Goal: Information Seeking & Learning: Learn about a topic

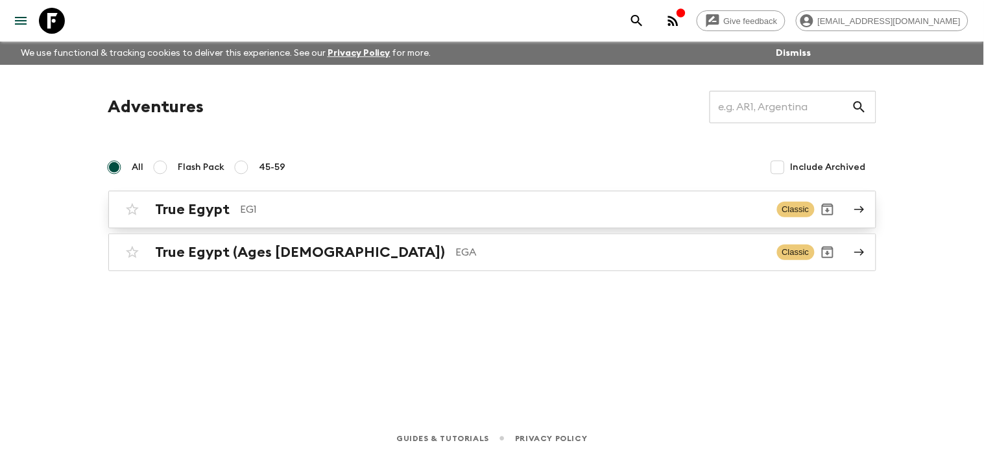
click at [850, 212] on link "True Egypt EG1 Classic" at bounding box center [492, 210] width 768 height 38
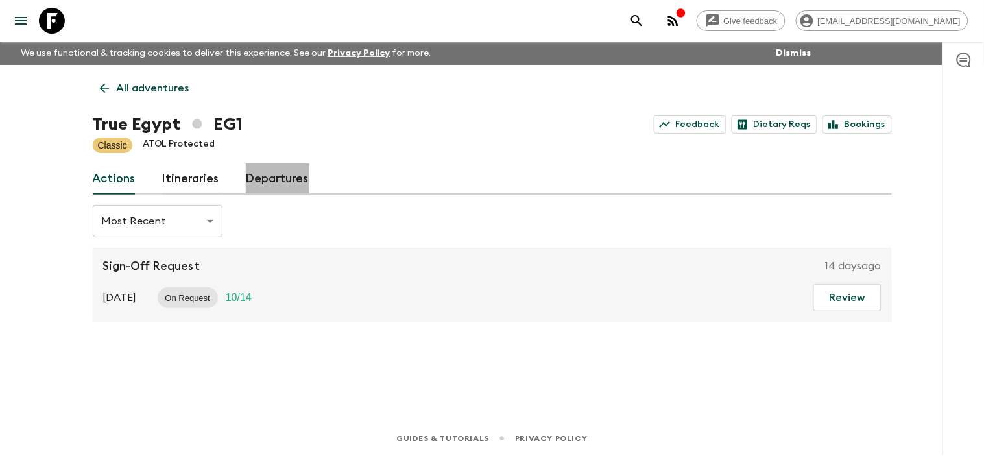
click at [283, 180] on link "Departures" at bounding box center [278, 178] width 64 height 31
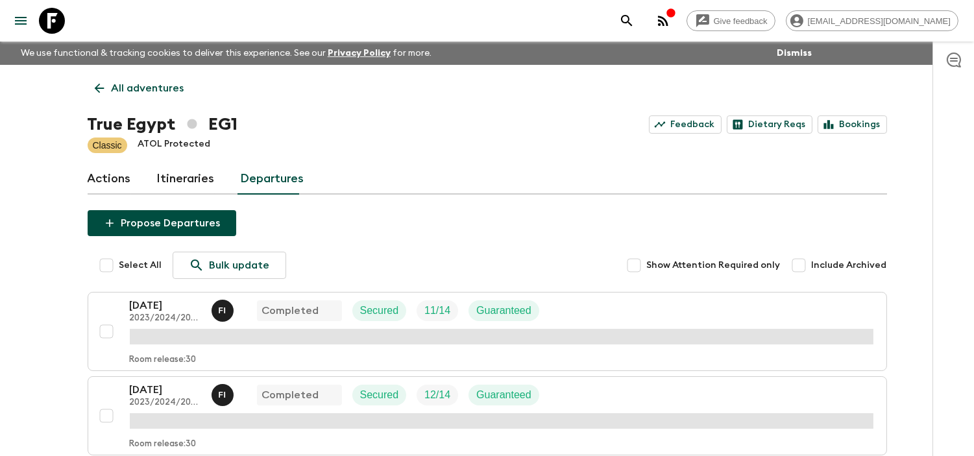
click at [206, 176] on link "Itineraries" at bounding box center [186, 178] width 58 height 31
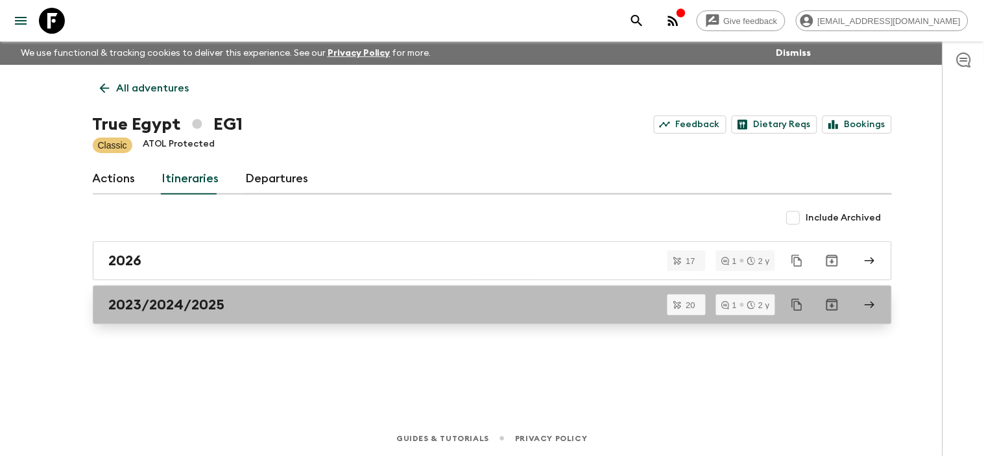
click at [871, 303] on icon at bounding box center [870, 305] width 12 height 12
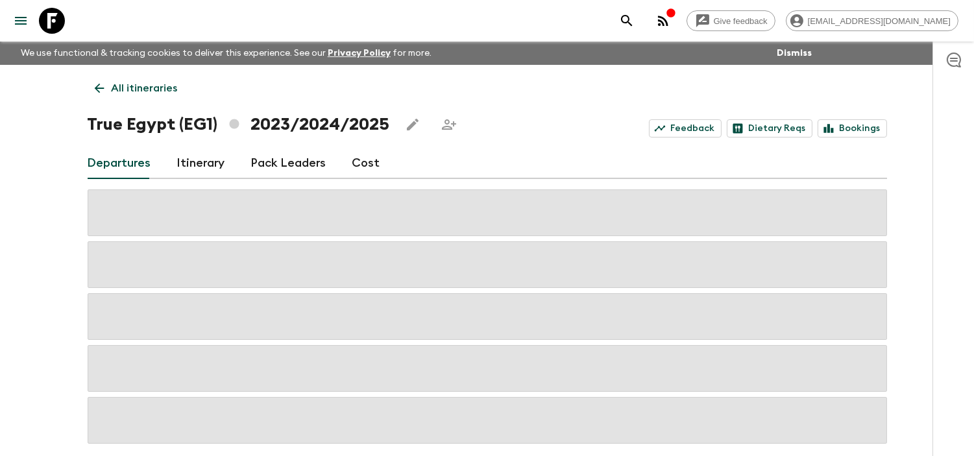
click at [368, 166] on link "Cost" at bounding box center [366, 163] width 28 height 31
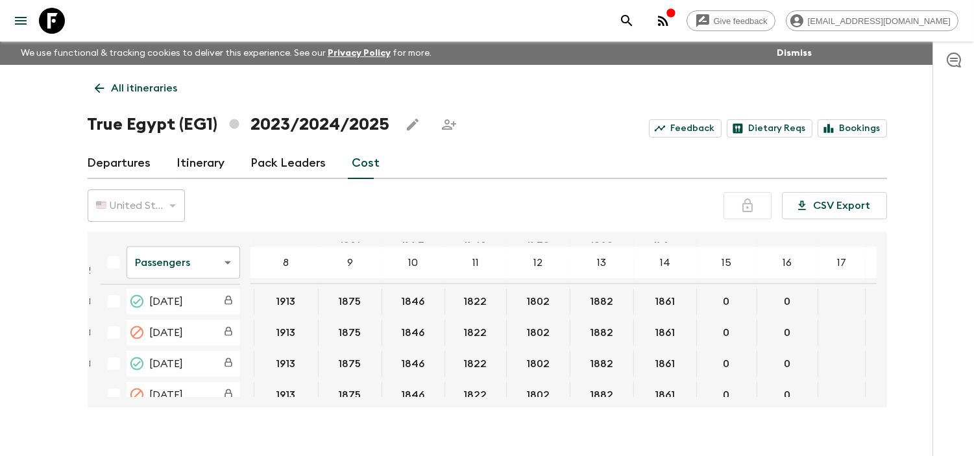
scroll to position [3244, 270]
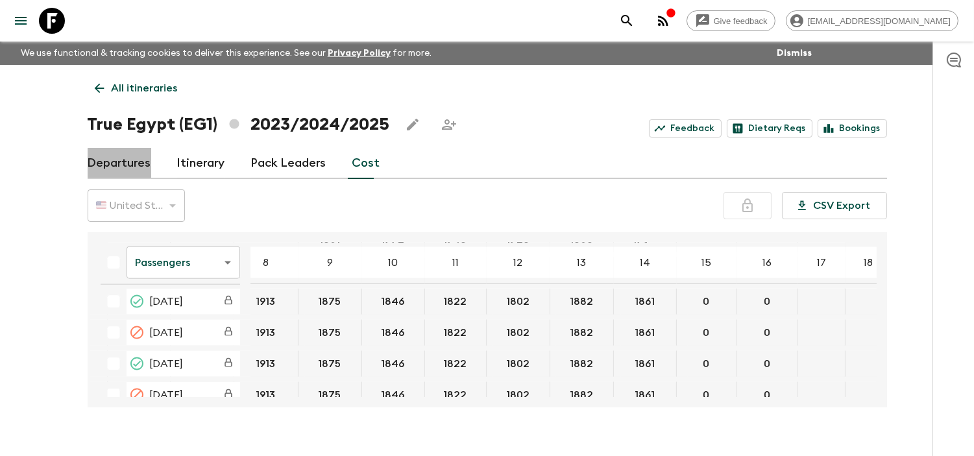
click at [134, 163] on link "Departures" at bounding box center [120, 163] width 64 height 31
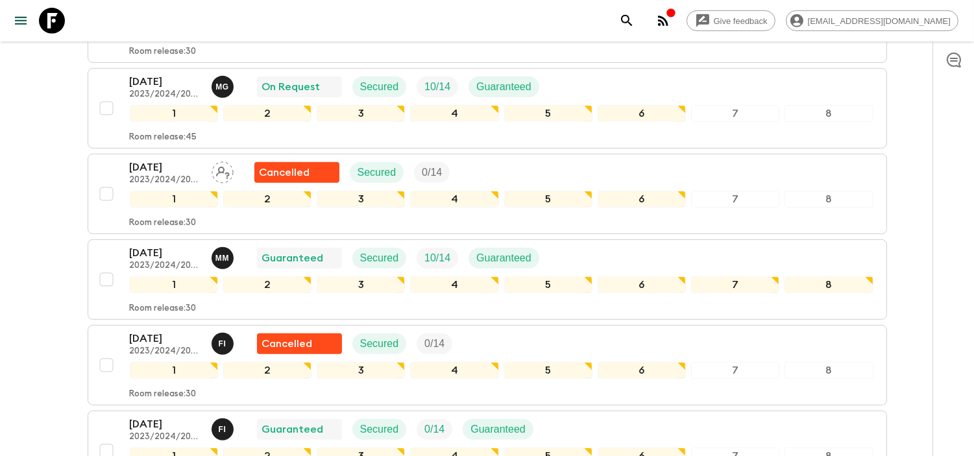
scroll to position [1153, 0]
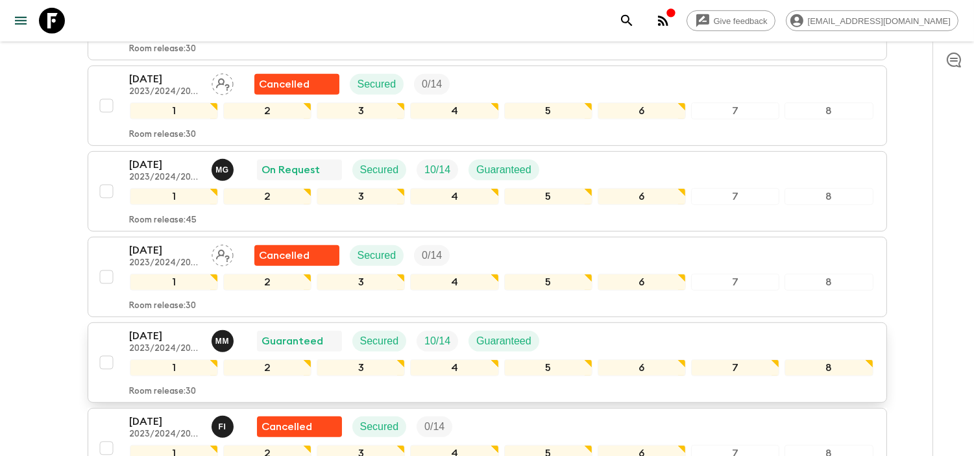
click at [167, 340] on p "[DATE]" at bounding box center [165, 336] width 71 height 16
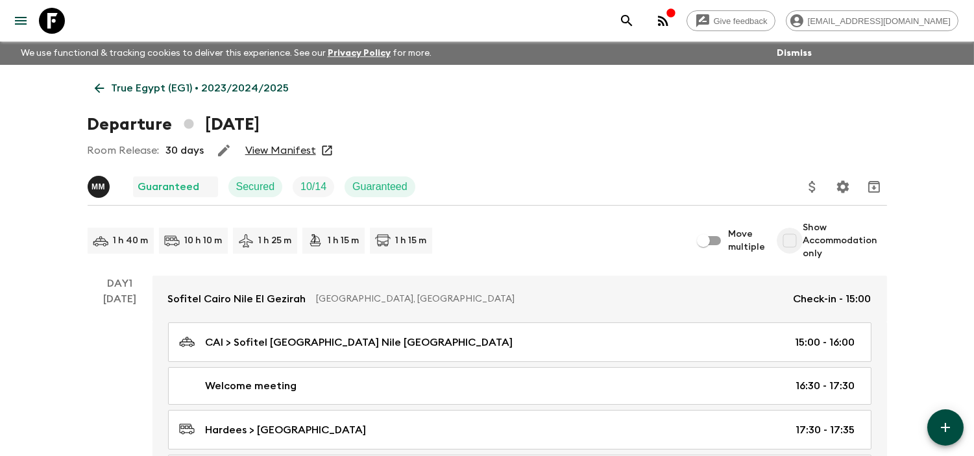
click at [794, 241] on input "Show Accommodation only" at bounding box center [790, 241] width 26 height 26
checkbox input "true"
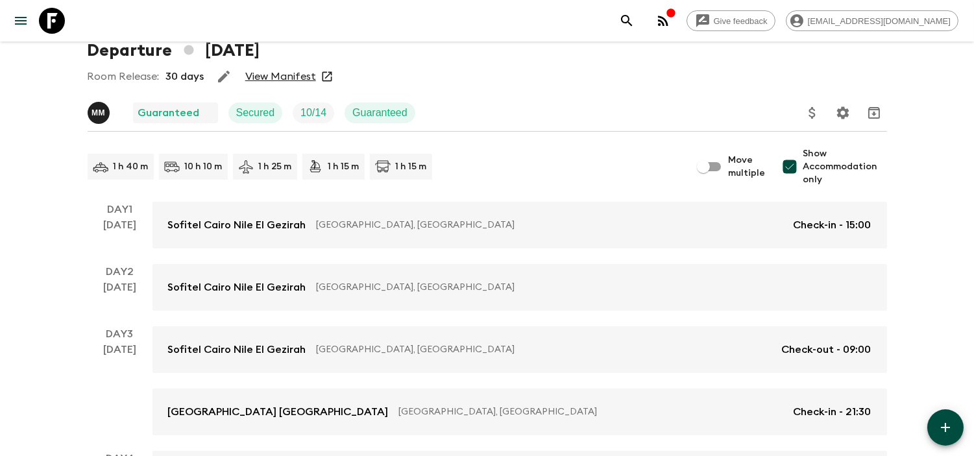
scroll to position [144, 0]
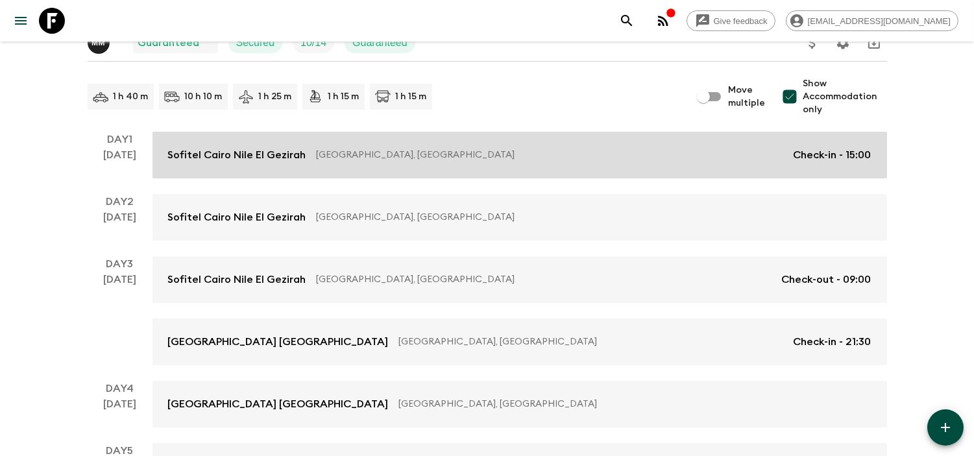
click at [424, 165] on link "Sofitel [GEOGRAPHIC_DATA] Nile [GEOGRAPHIC_DATA] [GEOGRAPHIC_DATA], [GEOGRAPHIC…" at bounding box center [519, 155] width 734 height 47
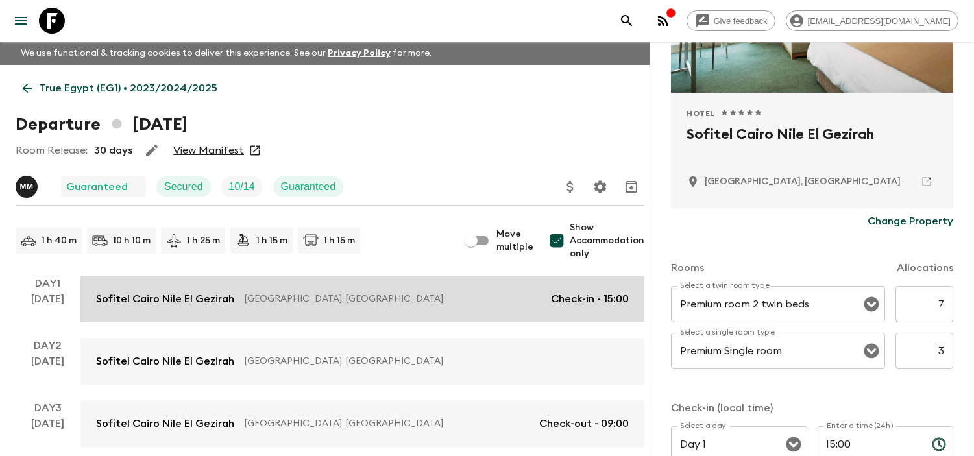
scroll to position [432, 0]
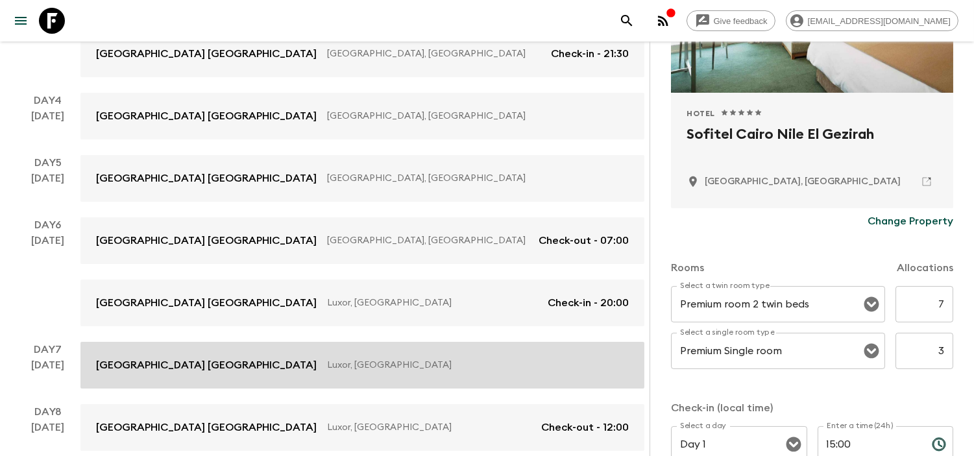
click at [293, 369] on p "[GEOGRAPHIC_DATA] [GEOGRAPHIC_DATA]" at bounding box center [206, 365] width 221 height 16
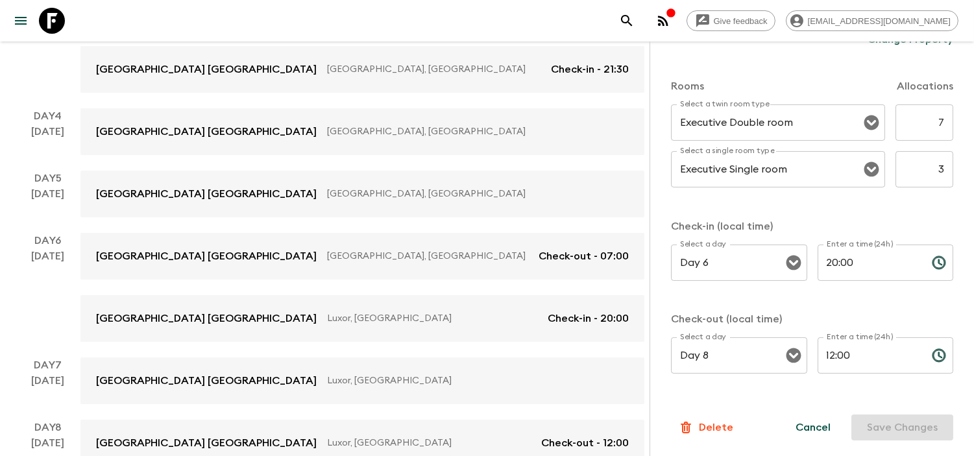
scroll to position [354, 0]
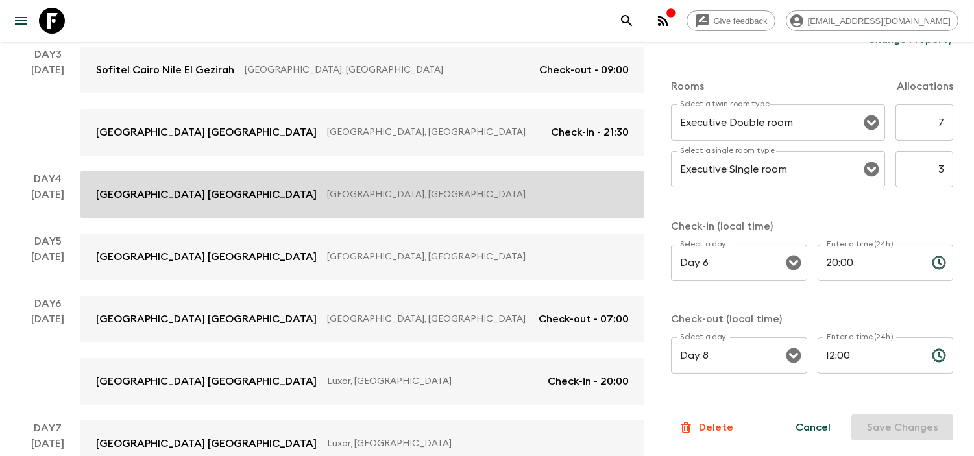
click at [224, 192] on div "[GEOGRAPHIC_DATA] [GEOGRAPHIC_DATA], [GEOGRAPHIC_DATA]" at bounding box center [362, 195] width 533 height 16
